Goal: Check status: Check status

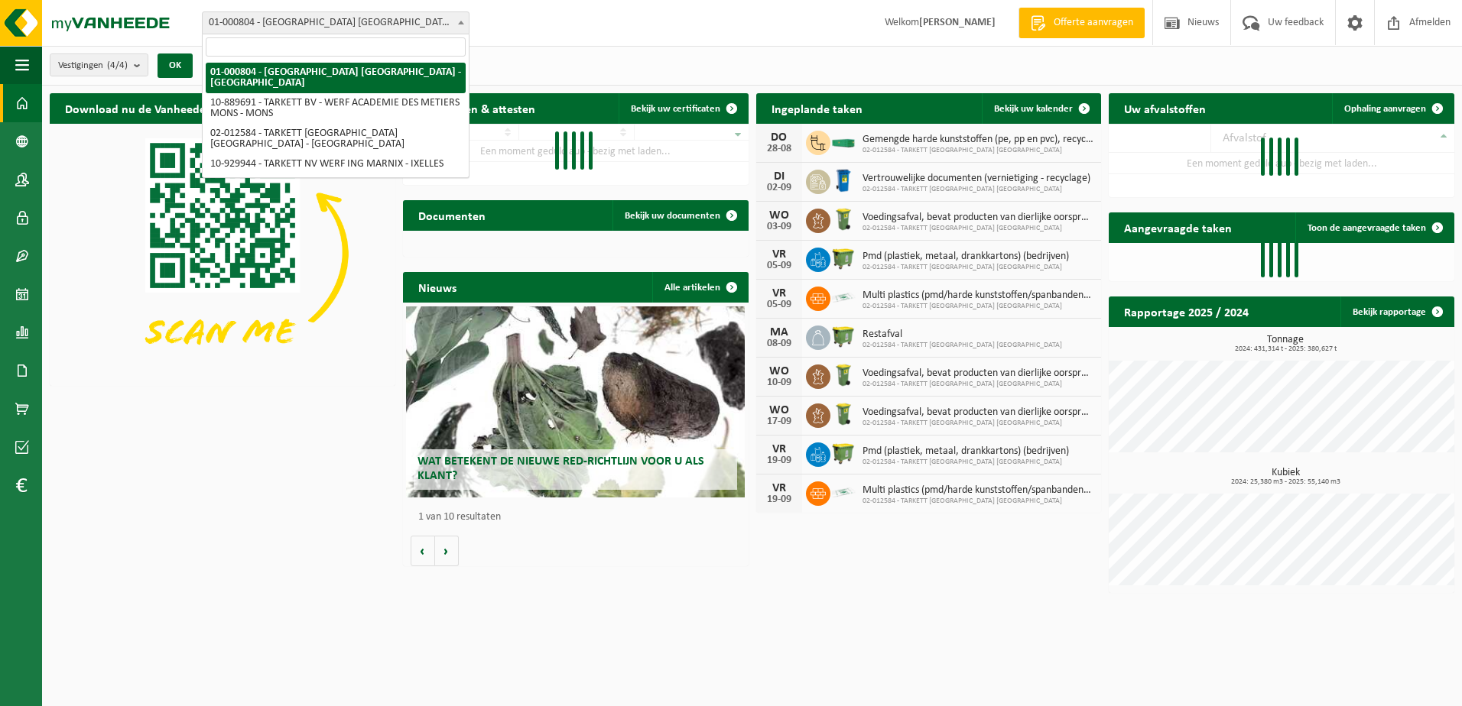
click at [363, 22] on span "01-000804 - [GEOGRAPHIC_DATA] [GEOGRAPHIC_DATA] - [GEOGRAPHIC_DATA]" at bounding box center [336, 22] width 266 height 21
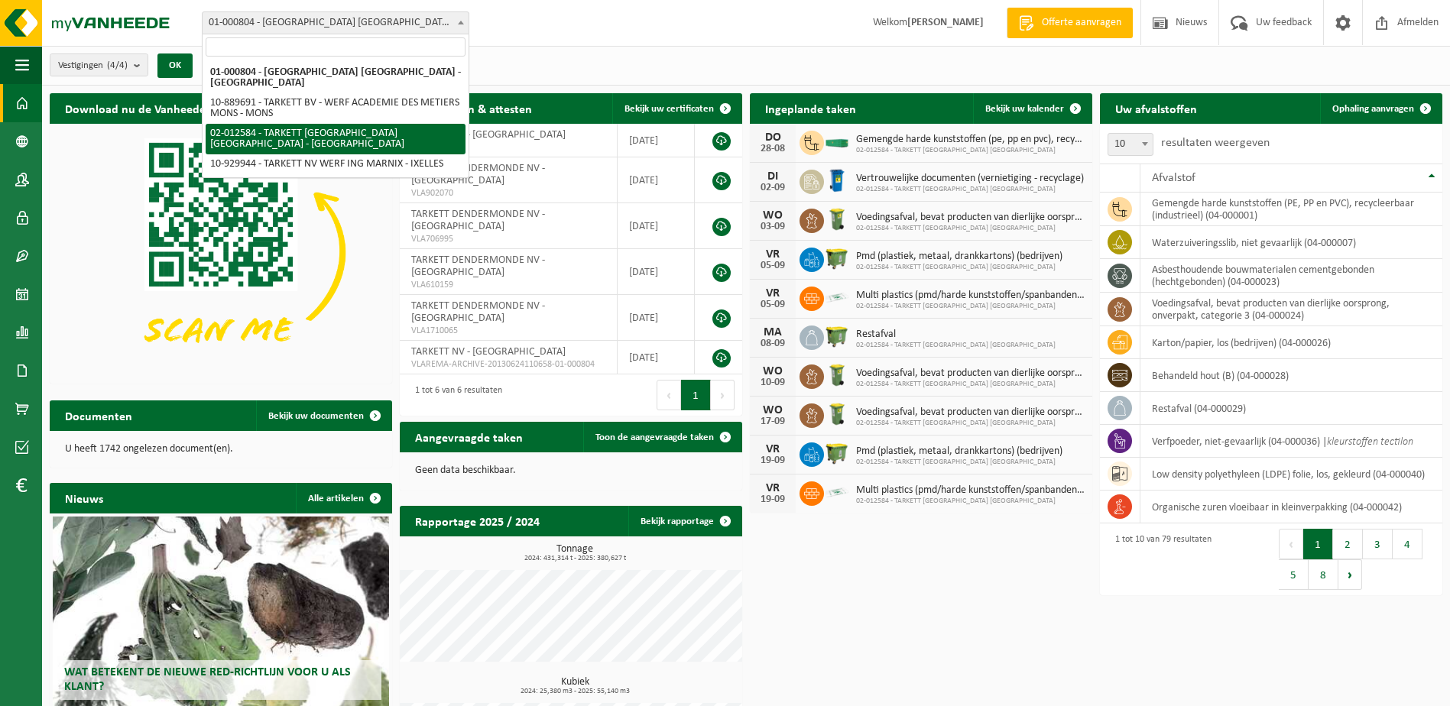
select select "2436"
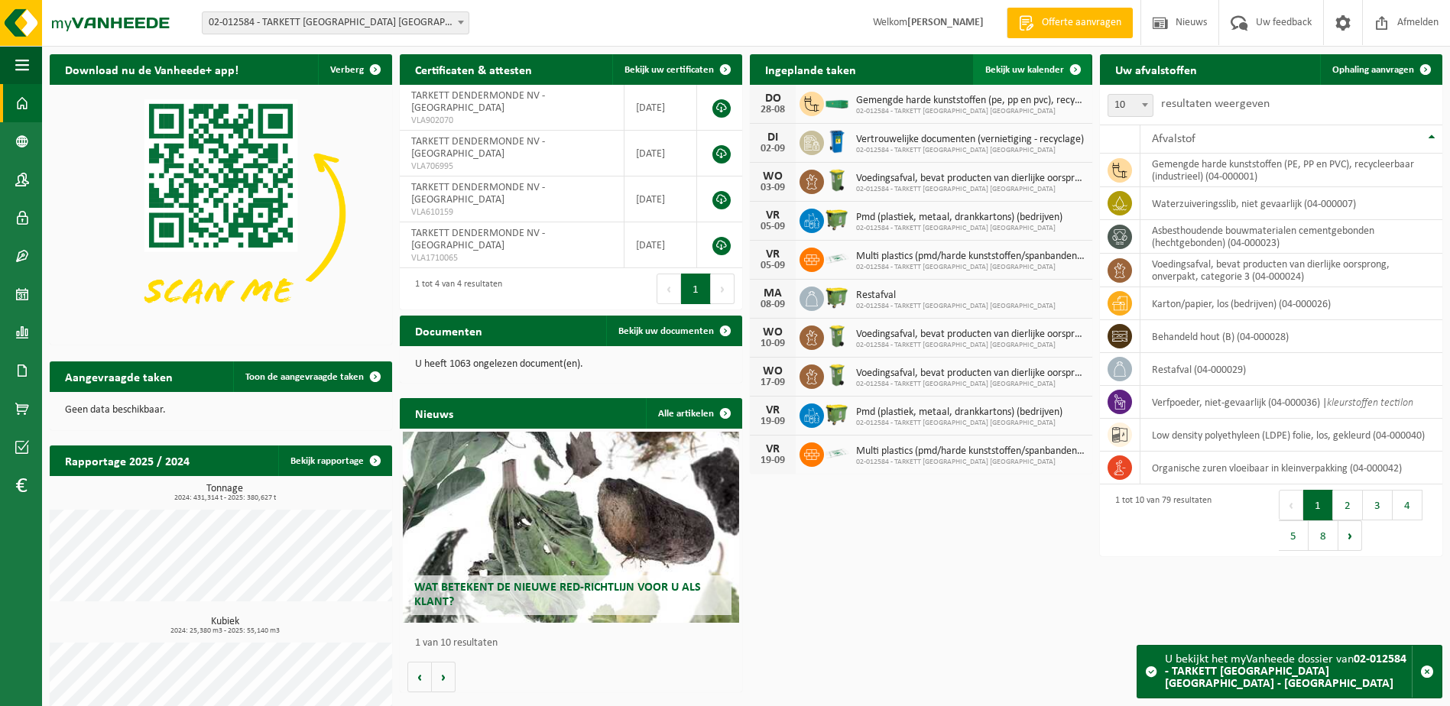
click at [1033, 67] on span "Bekijk uw kalender" at bounding box center [1024, 70] width 79 height 10
